Goal: Transaction & Acquisition: Download file/media

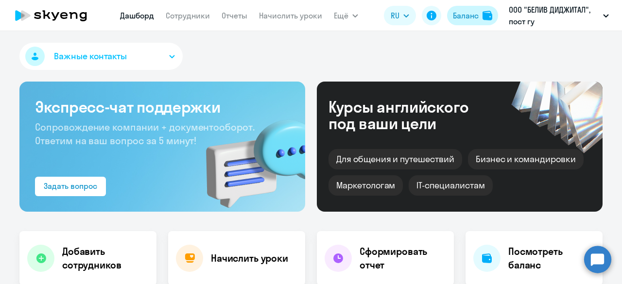
click at [459, 19] on div "Баланс" at bounding box center [466, 16] width 26 height 12
select select "30"
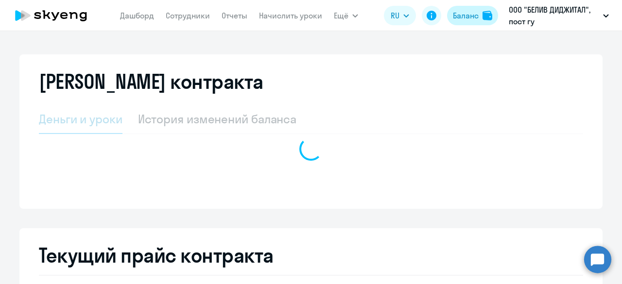
select select "english_group_native_speaker"
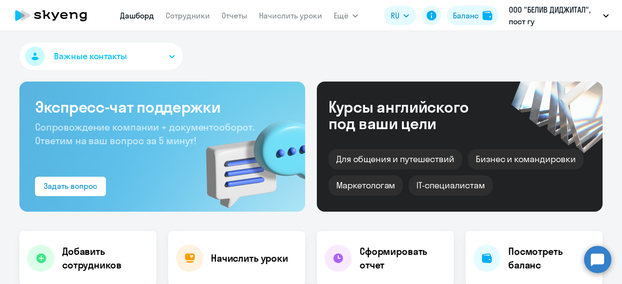
select select "30"
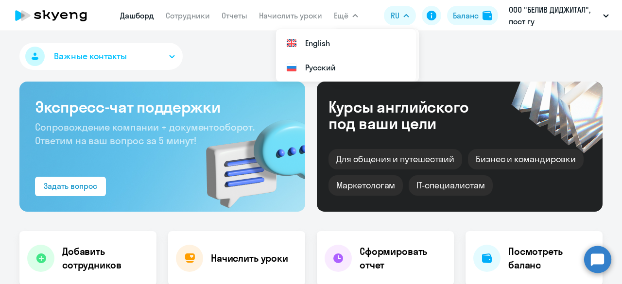
select select "30"
click at [266, 11] on link "Начислить уроки" at bounding box center [290, 16] width 63 height 10
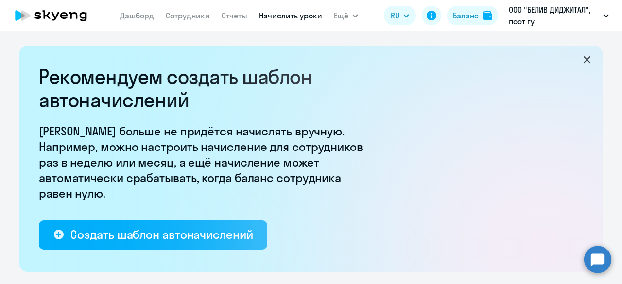
select select "10"
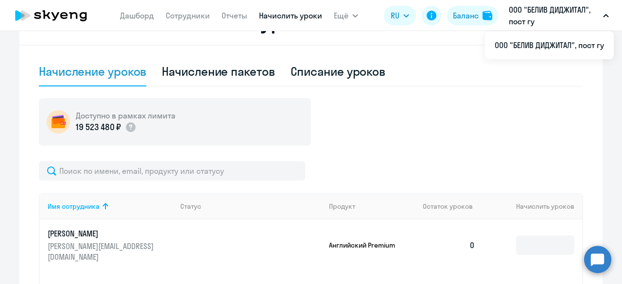
scroll to position [313, 0]
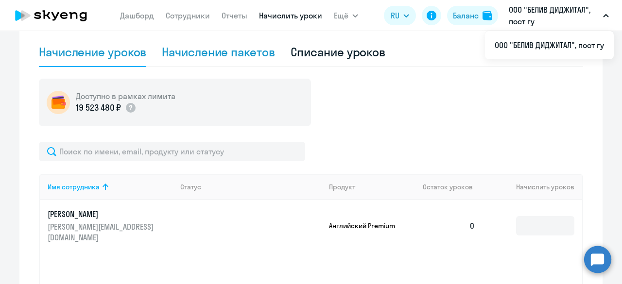
click at [207, 46] on div "Начисление пакетов" at bounding box center [218, 52] width 113 height 16
select select "10"
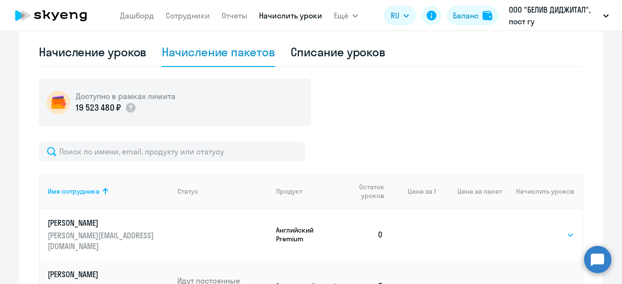
click at [565, 229] on select "Выбрать 1" at bounding box center [555, 235] width 40 height 12
click at [100, 58] on div "Начисление уроков" at bounding box center [92, 52] width 107 height 16
select select "10"
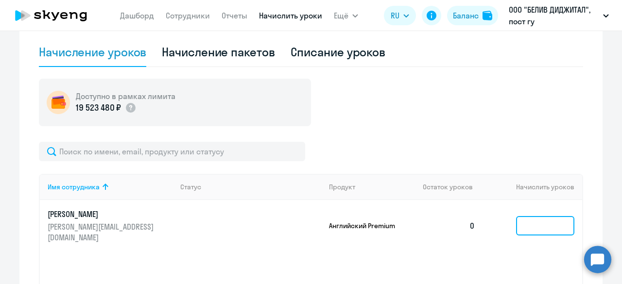
click at [544, 230] on input at bounding box center [545, 225] width 58 height 19
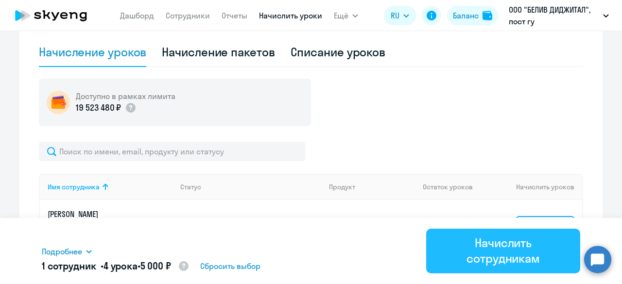
type input "4"
click at [520, 236] on div "Начислить сотрудникам" at bounding box center [503, 250] width 127 height 31
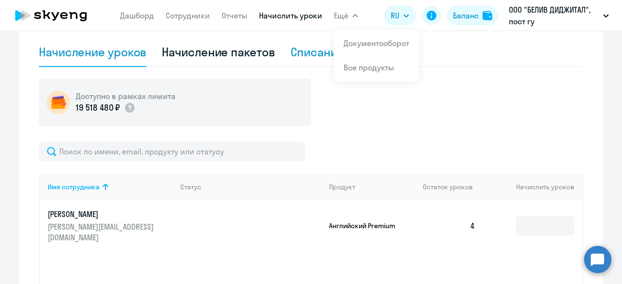
click at [302, 52] on div "Списание уроков" at bounding box center [338, 52] width 95 height 16
select select "10"
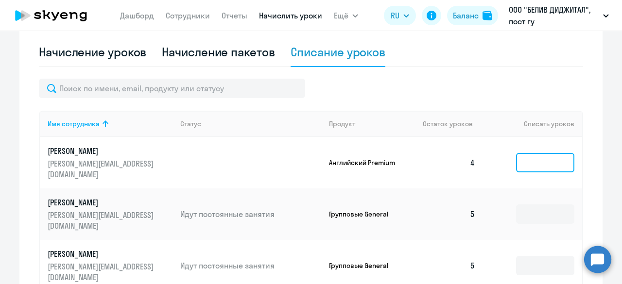
click at [525, 157] on input at bounding box center [545, 162] width 58 height 19
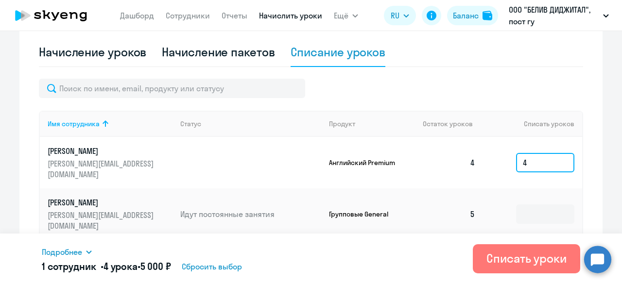
click at [525, 157] on input "4" at bounding box center [545, 162] width 58 height 19
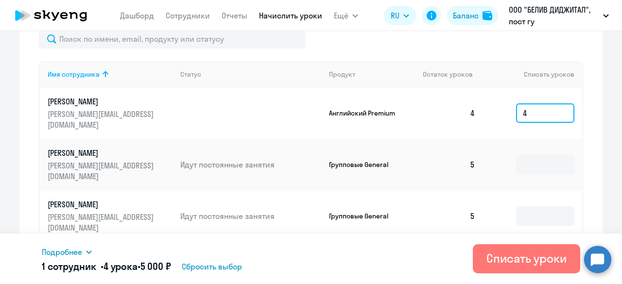
scroll to position [369, 0]
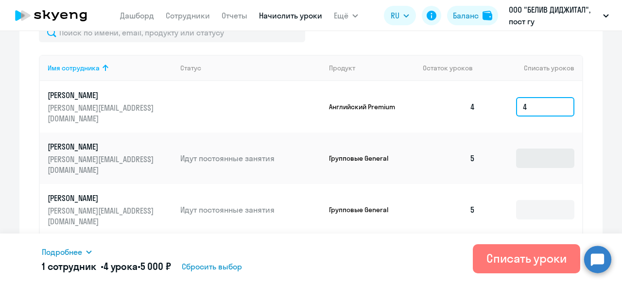
type input "4"
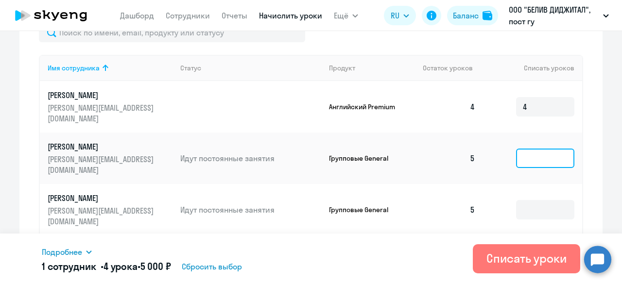
click at [551, 151] on input at bounding box center [545, 158] width 58 height 19
type input "5"
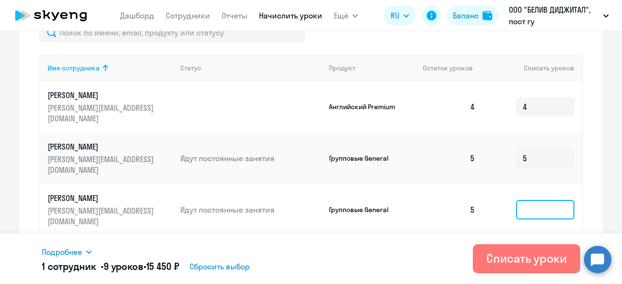
click at [539, 200] on input at bounding box center [545, 209] width 58 height 19
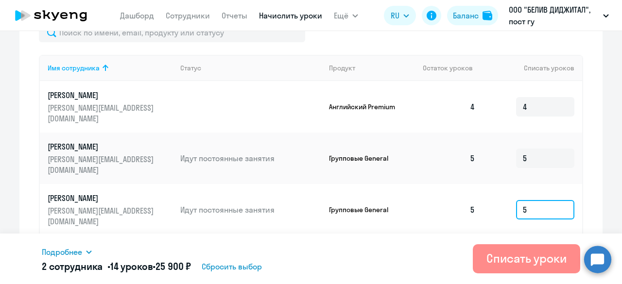
type input "5"
click at [522, 259] on div "Списать уроки" at bounding box center [527, 259] width 80 height 16
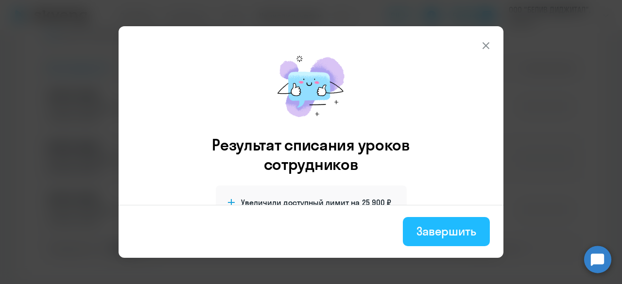
click at [463, 226] on div "Завершить" at bounding box center [447, 232] width 60 height 16
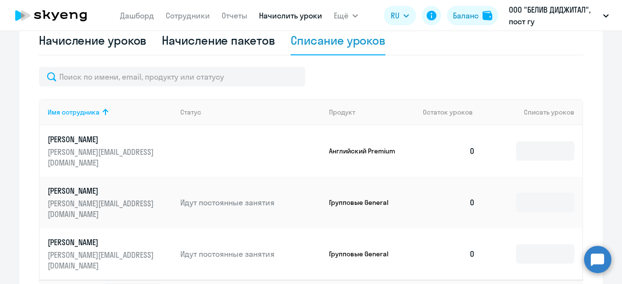
scroll to position [308, 0]
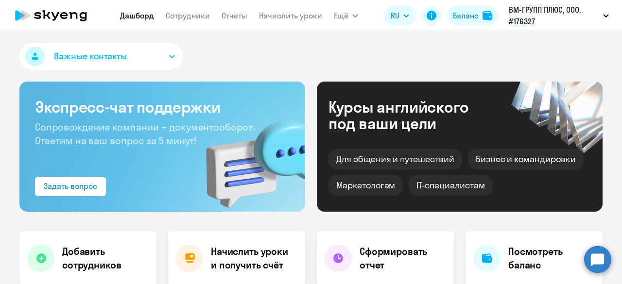
select select "30"
click at [201, 11] on link "Сотрудники" at bounding box center [188, 16] width 44 height 10
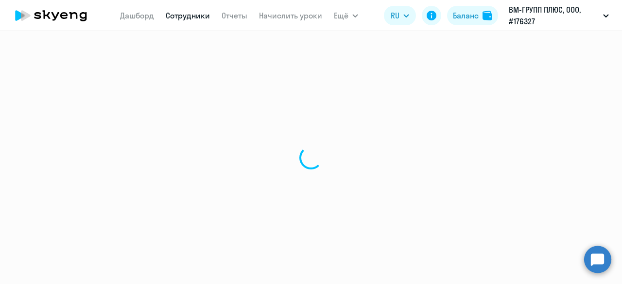
select select "30"
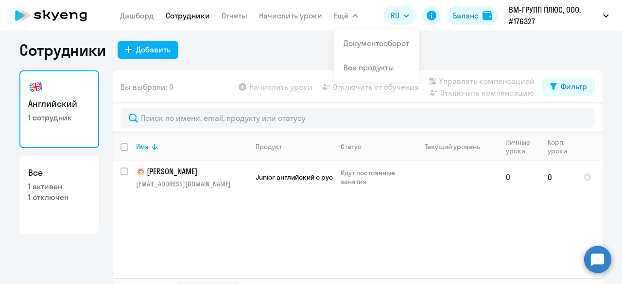
scroll to position [1, 0]
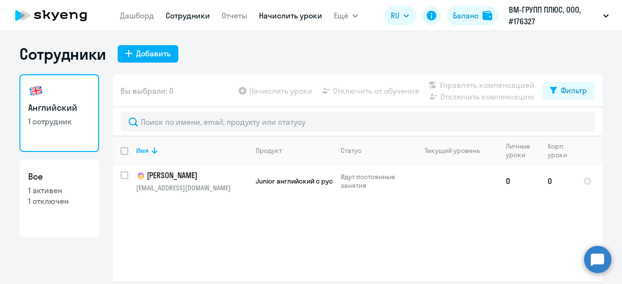
click at [284, 15] on link "Начислить уроки" at bounding box center [290, 16] width 63 height 10
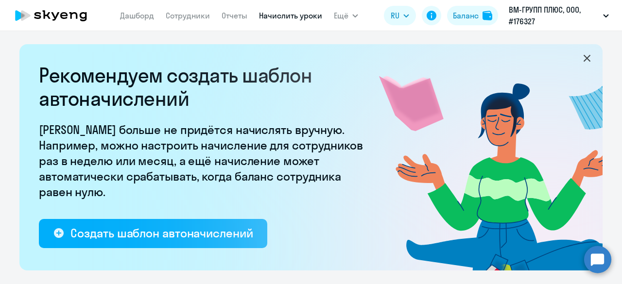
select select "10"
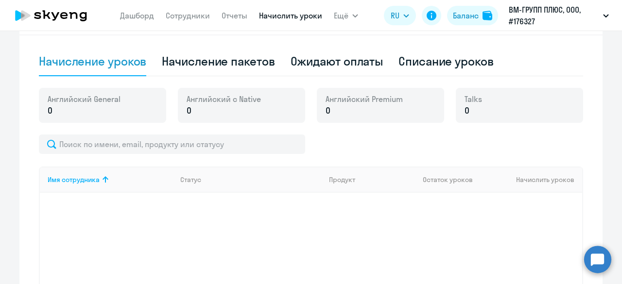
scroll to position [303, 0]
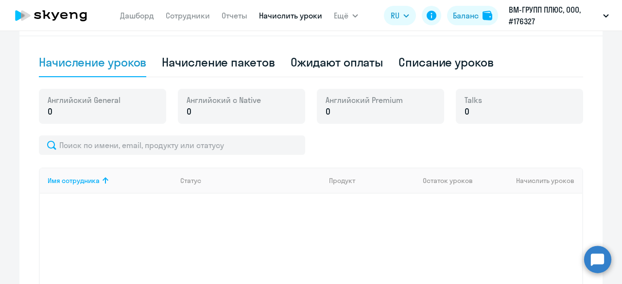
click at [217, 46] on div "Начисление и списание уроков Начисление уроков Начисление пакетов Ожидают оплат…" at bounding box center [310, 172] width 583 height 367
click at [217, 52] on div "Начисление пакетов" at bounding box center [218, 62] width 113 height 29
select select "10"
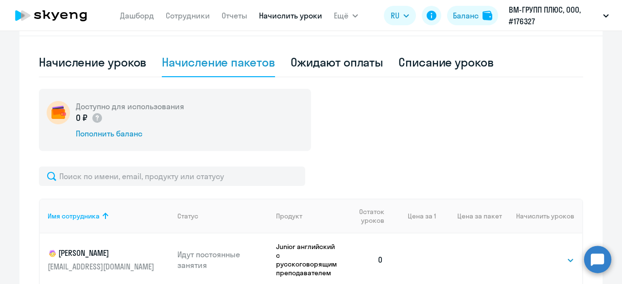
scroll to position [444, 0]
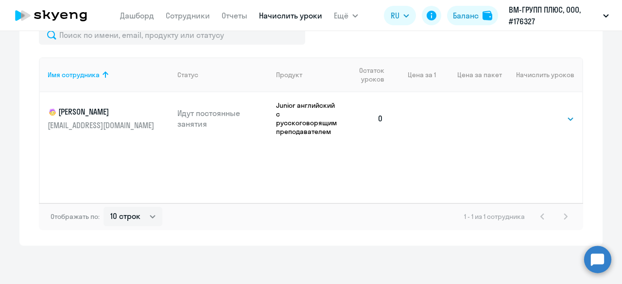
click at [553, 124] on td "Выбрать 4 8 16 32 64 96 128 Выбрать" at bounding box center [542, 118] width 80 height 52
click at [552, 124] on select "Выбрать 4 8 16 32 64 96 128" at bounding box center [555, 119] width 40 height 12
select select "32"
click at [535, 113] on select "Выбрать 4 8 16 32 64 96 128" at bounding box center [555, 119] width 40 height 12
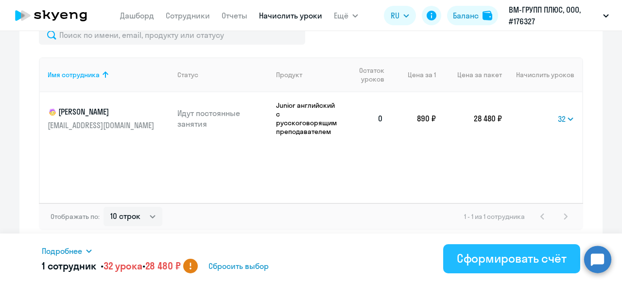
click at [457, 258] on button "Сформировать счёт" at bounding box center [511, 258] width 137 height 29
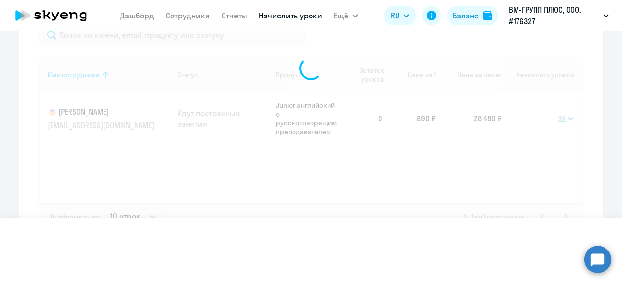
select select
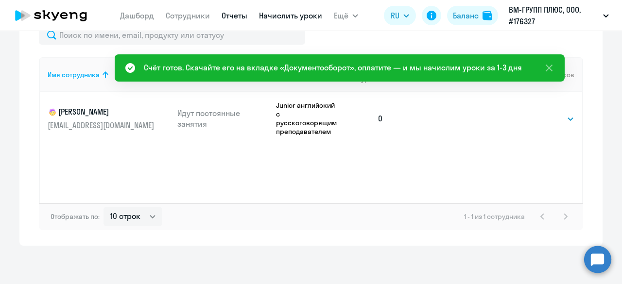
click at [239, 14] on link "Отчеты" at bounding box center [235, 16] width 26 height 10
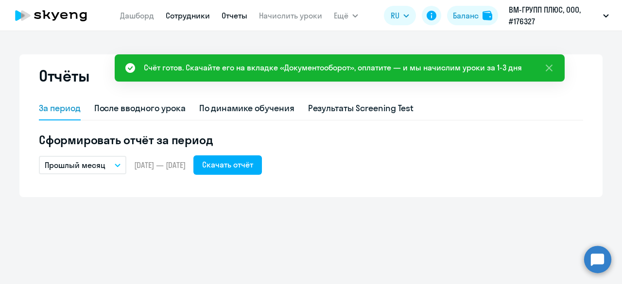
click at [174, 11] on link "Сотрудники" at bounding box center [188, 16] width 44 height 10
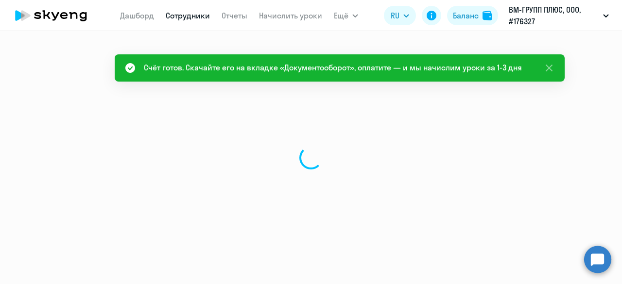
select select "30"
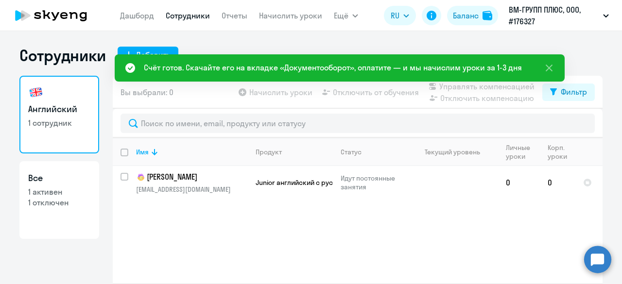
click at [324, 13] on div "Дашборд Сотрудники Отчеты Начислить уроки Ещё Документооборот Все продукты Дашб…" at bounding box center [239, 15] width 238 height 19
click at [328, 14] on div "Дашборд Сотрудники Отчеты Начислить уроки Ещё Документооборот Все продукты Дашб…" at bounding box center [239, 15] width 238 height 19
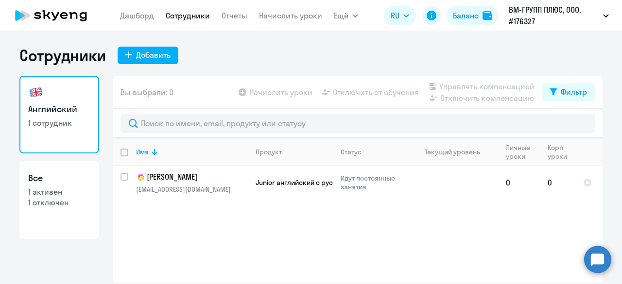
click at [135, 21] on app-menu-item-link "Дашборд" at bounding box center [137, 16] width 34 height 12
click at [136, 19] on link "Дашборд" at bounding box center [137, 16] width 34 height 10
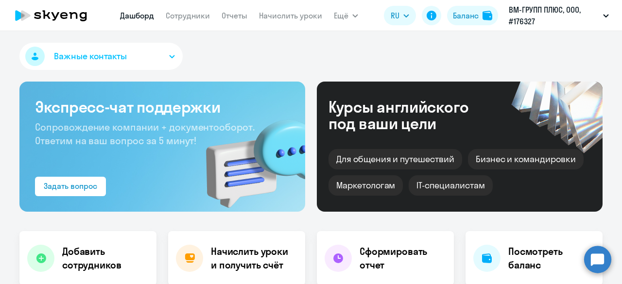
select select "30"
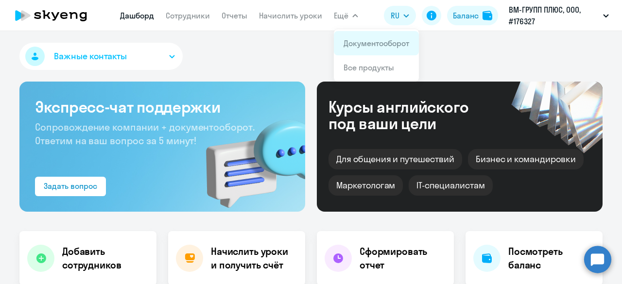
click at [360, 53] on li "Документооборот" at bounding box center [376, 43] width 85 height 24
click at [357, 43] on link "Документооборот" at bounding box center [377, 43] width 66 height 10
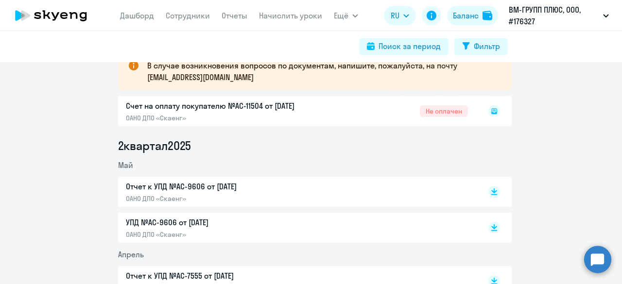
scroll to position [178, 0]
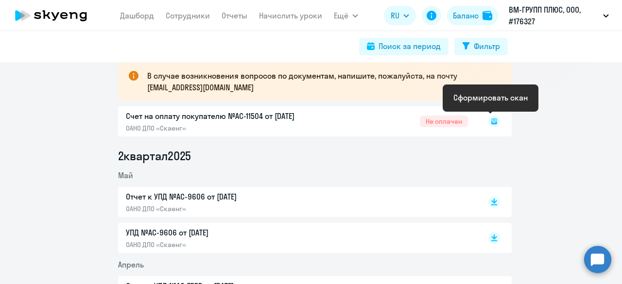
click at [488, 118] on rect at bounding box center [494, 122] width 12 height 12
click at [490, 123] on rect at bounding box center [494, 122] width 12 height 12
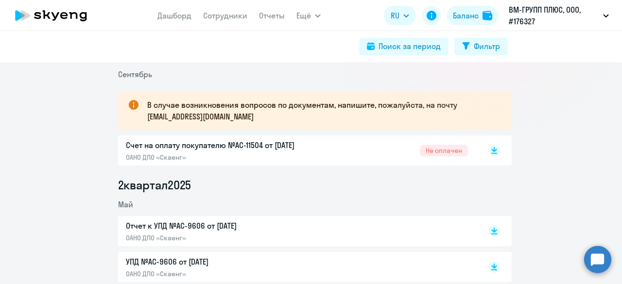
scroll to position [151, 0]
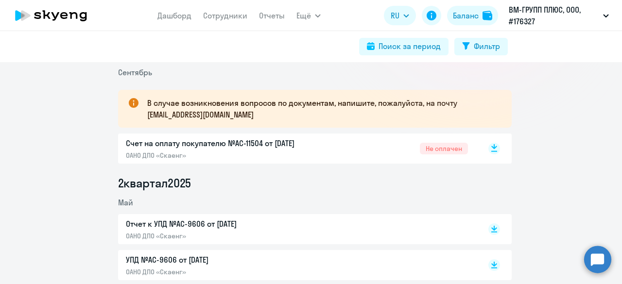
click at [488, 147] on rect at bounding box center [494, 149] width 12 height 12
